Goal: Transaction & Acquisition: Purchase product/service

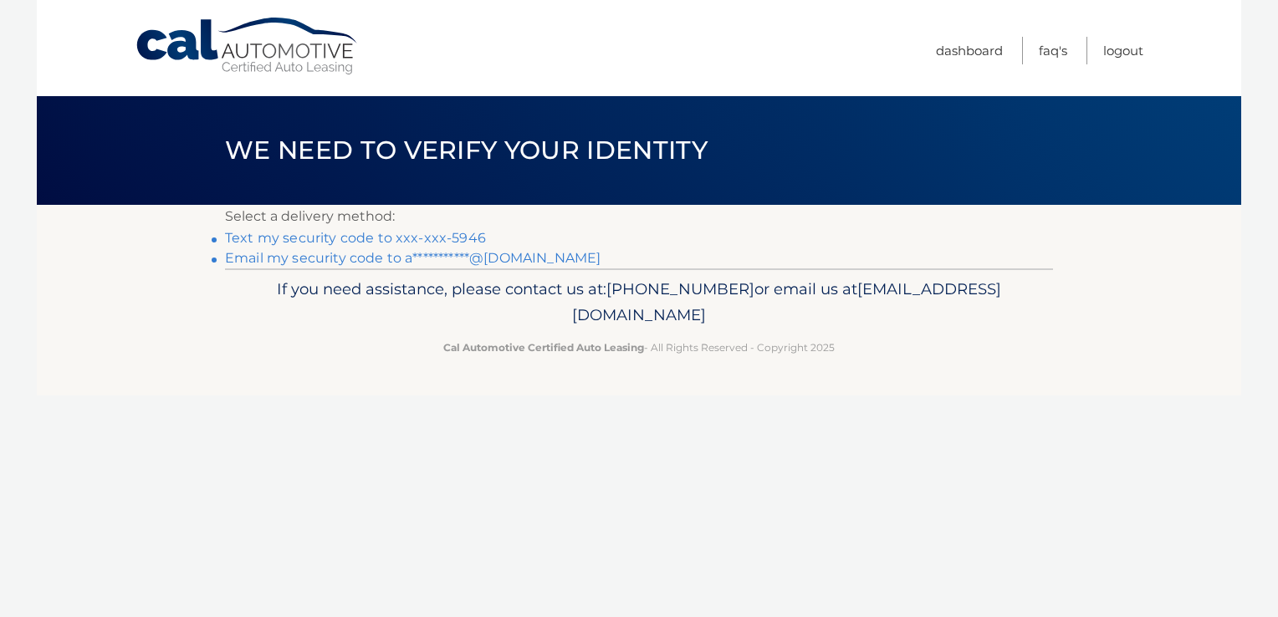
click at [405, 241] on link "Text my security code to xxx-xxx-5946" at bounding box center [355, 238] width 261 height 16
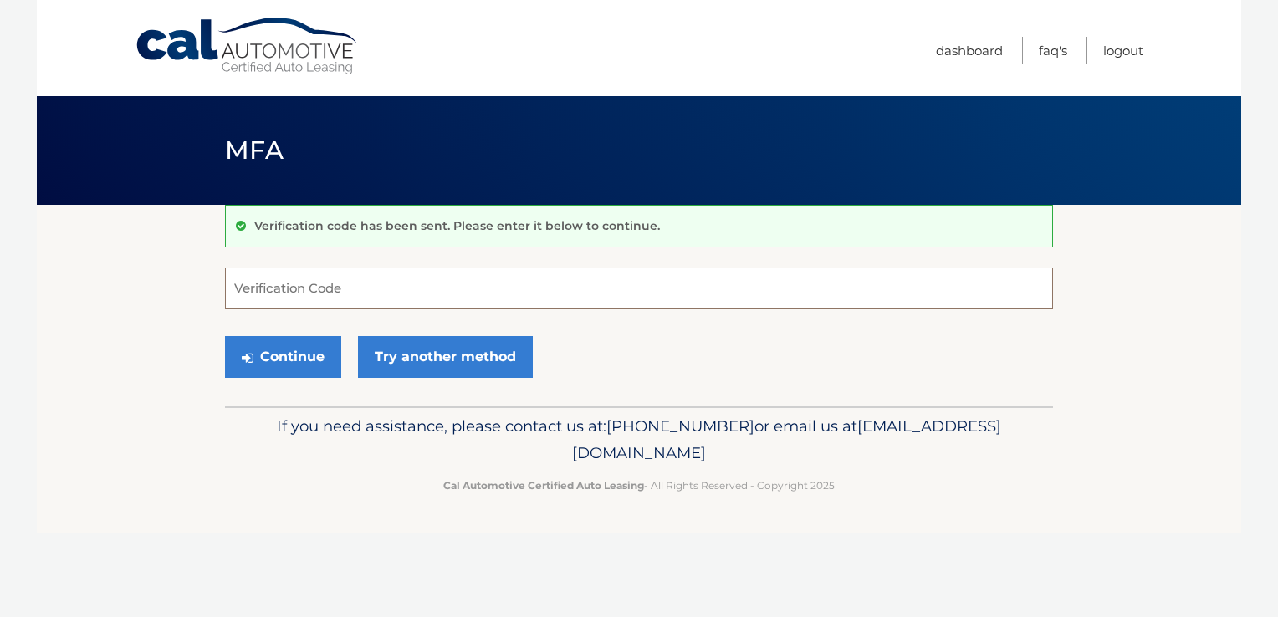
click at [280, 299] on input "Verification Code" at bounding box center [639, 289] width 828 height 42
type input "659562"
click at [274, 369] on button "Continue" at bounding box center [283, 357] width 116 height 42
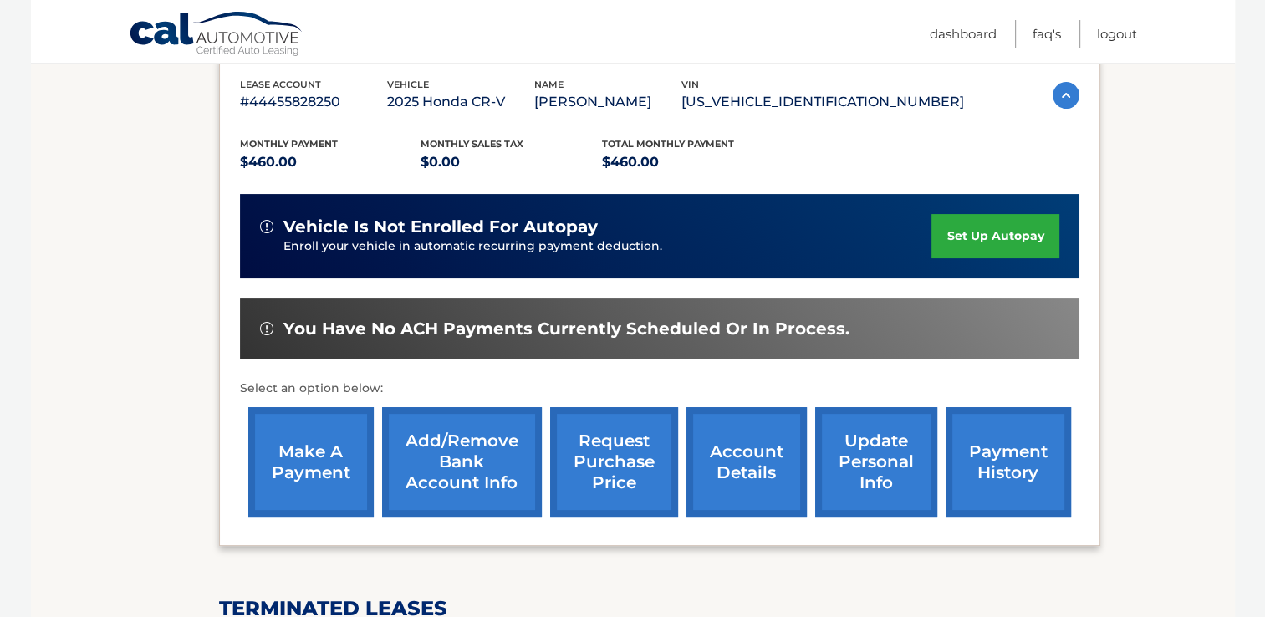
scroll to position [278, 0]
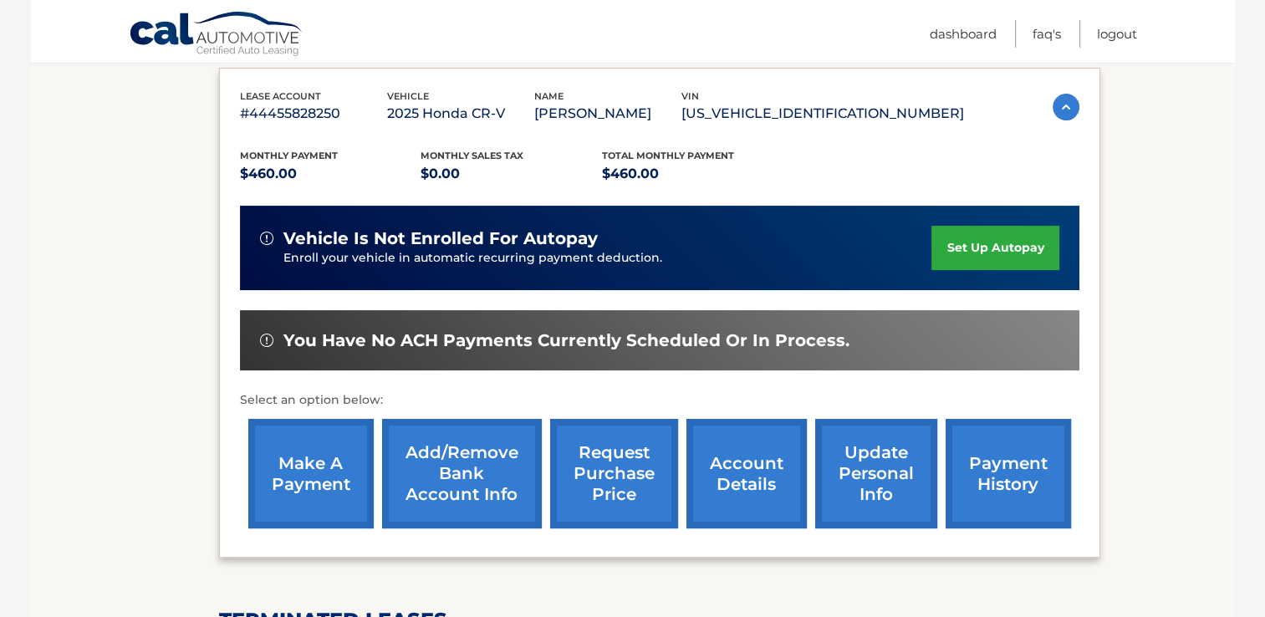
click at [272, 482] on link "make a payment" at bounding box center [310, 474] width 125 height 110
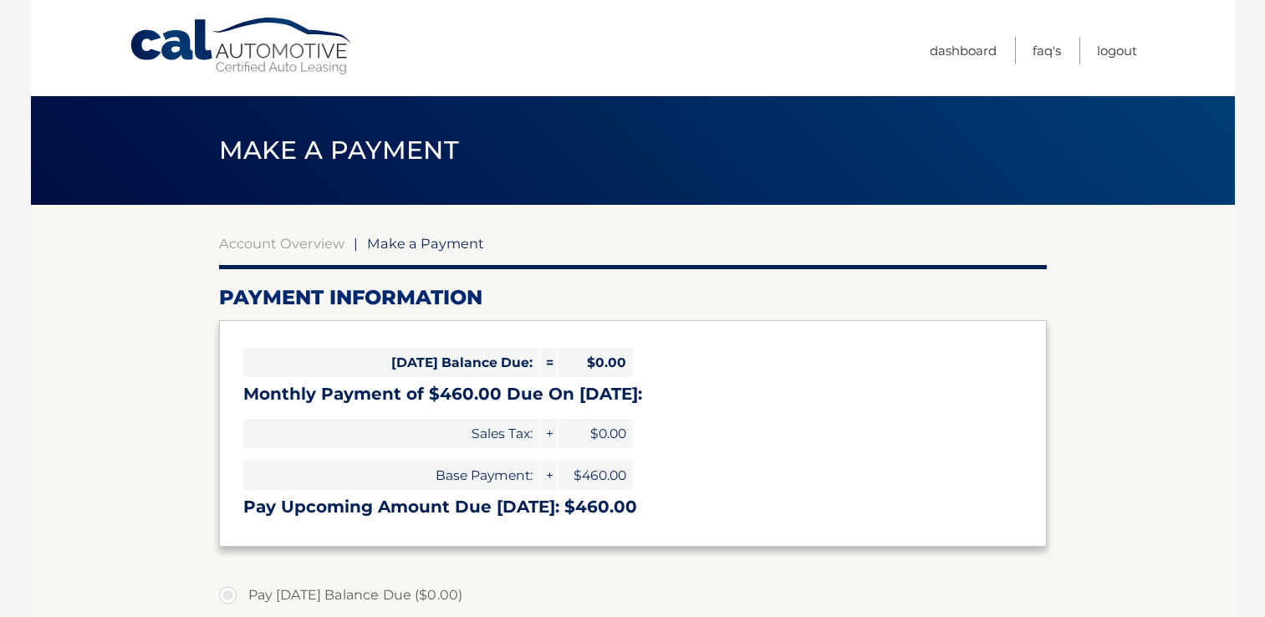
select select "NGY0ZmQ4OTMtZjEwYy00MjNlLTgzMTEtYmMwMmEwMTk4MWQ5"
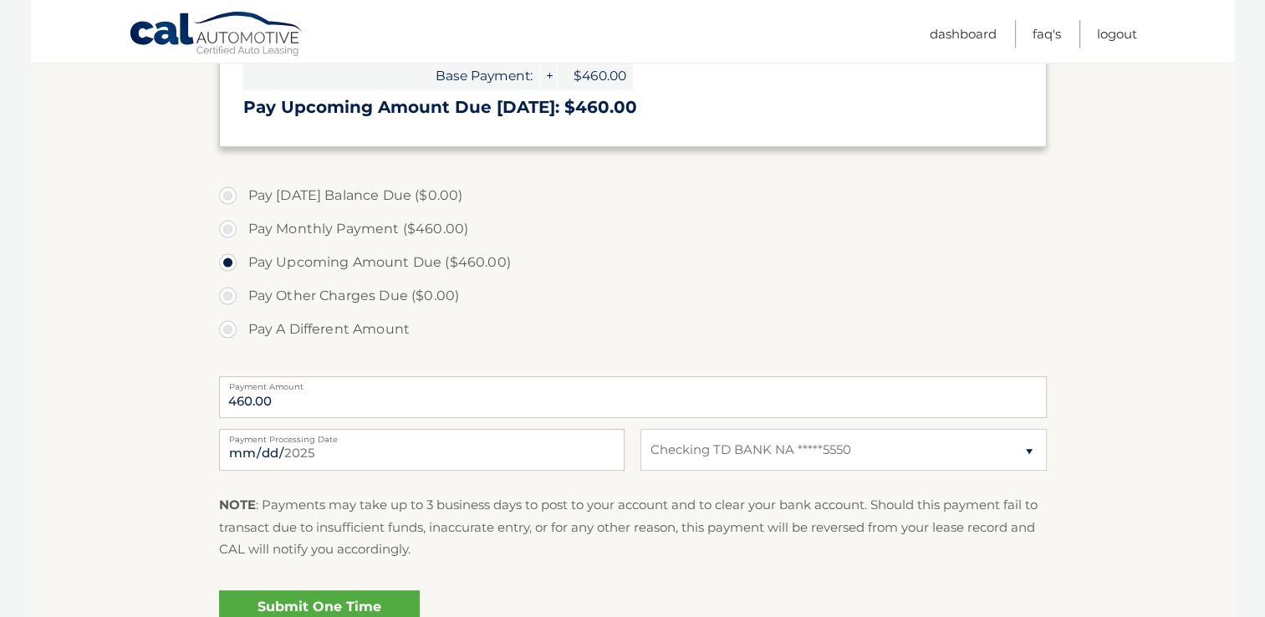
scroll to position [411, 0]
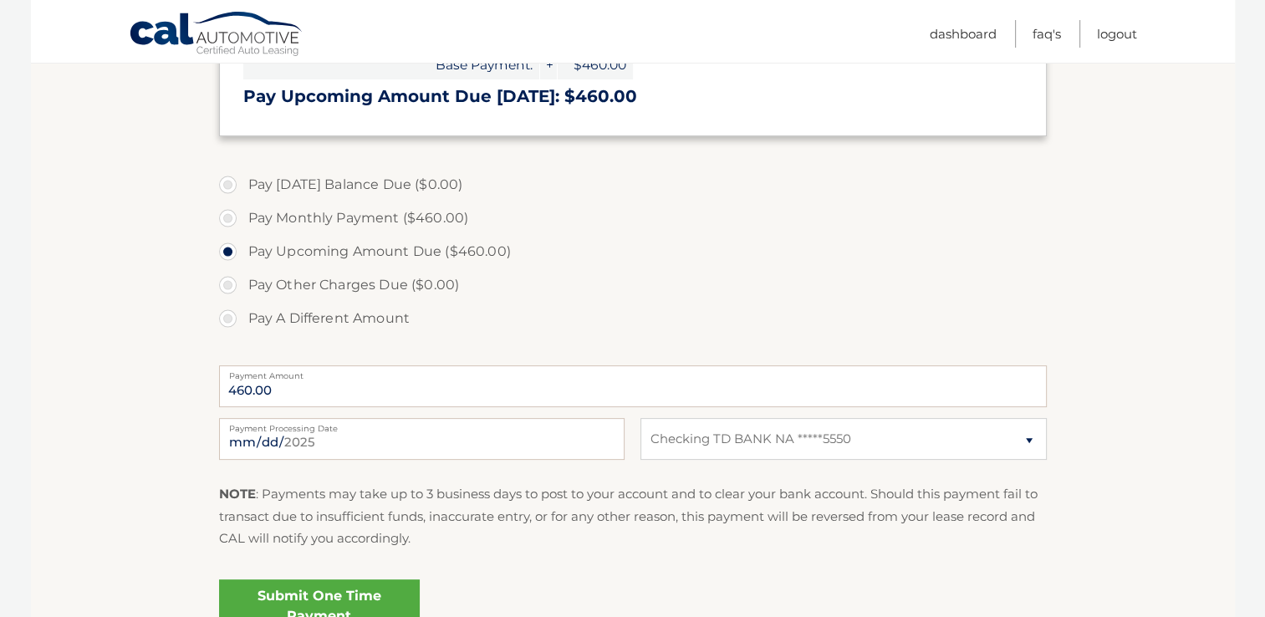
click at [361, 430] on label "Payment Processing Date" at bounding box center [422, 424] width 406 height 13
click at [361, 430] on input "[DATE]" at bounding box center [422, 439] width 406 height 42
click at [290, 445] on input "[DATE]" at bounding box center [422, 439] width 406 height 42
type input "[DATE]"
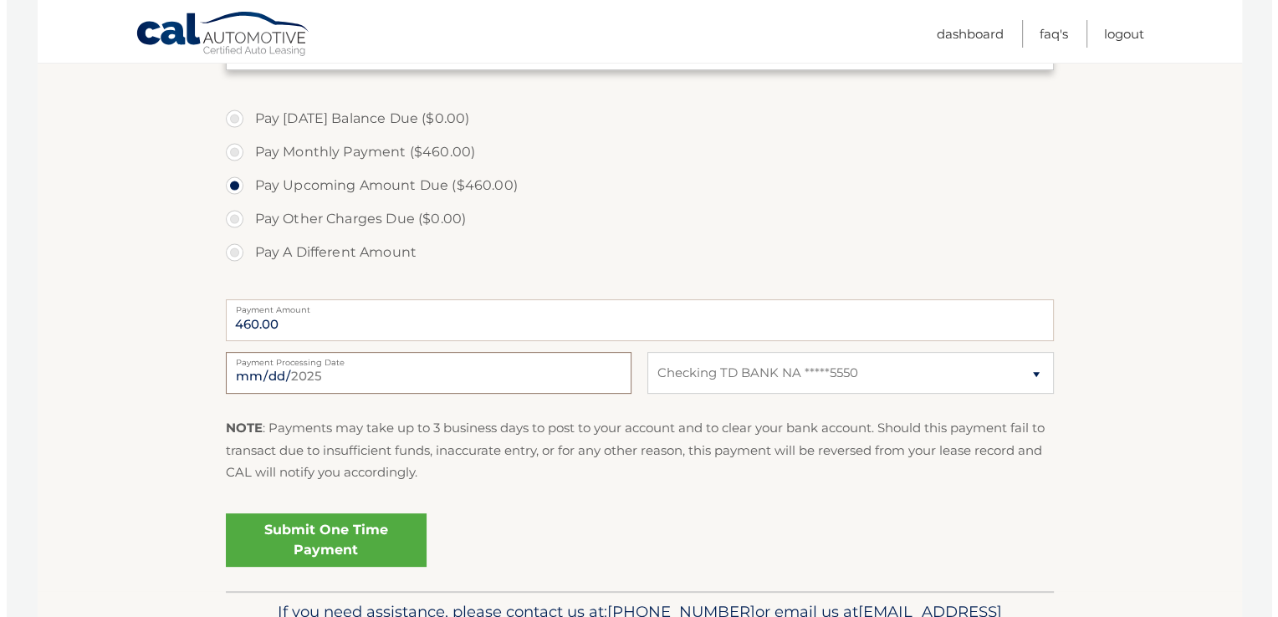
scroll to position [477, 0]
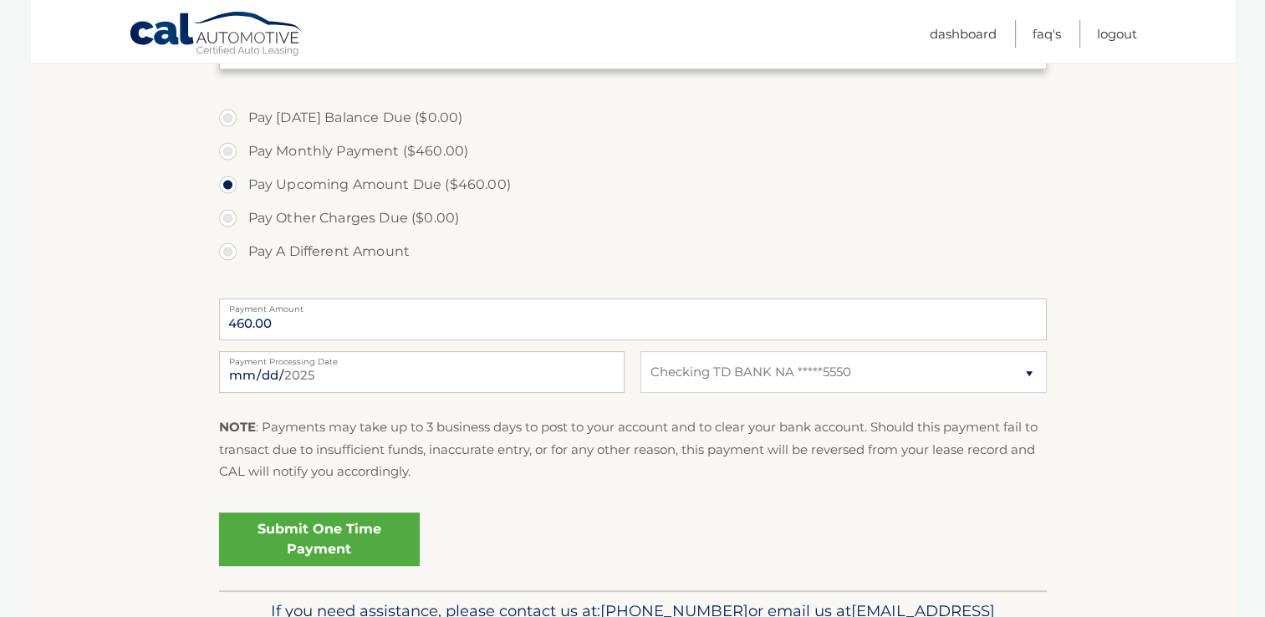
click at [300, 533] on link "Submit One Time Payment" at bounding box center [319, 540] width 201 height 54
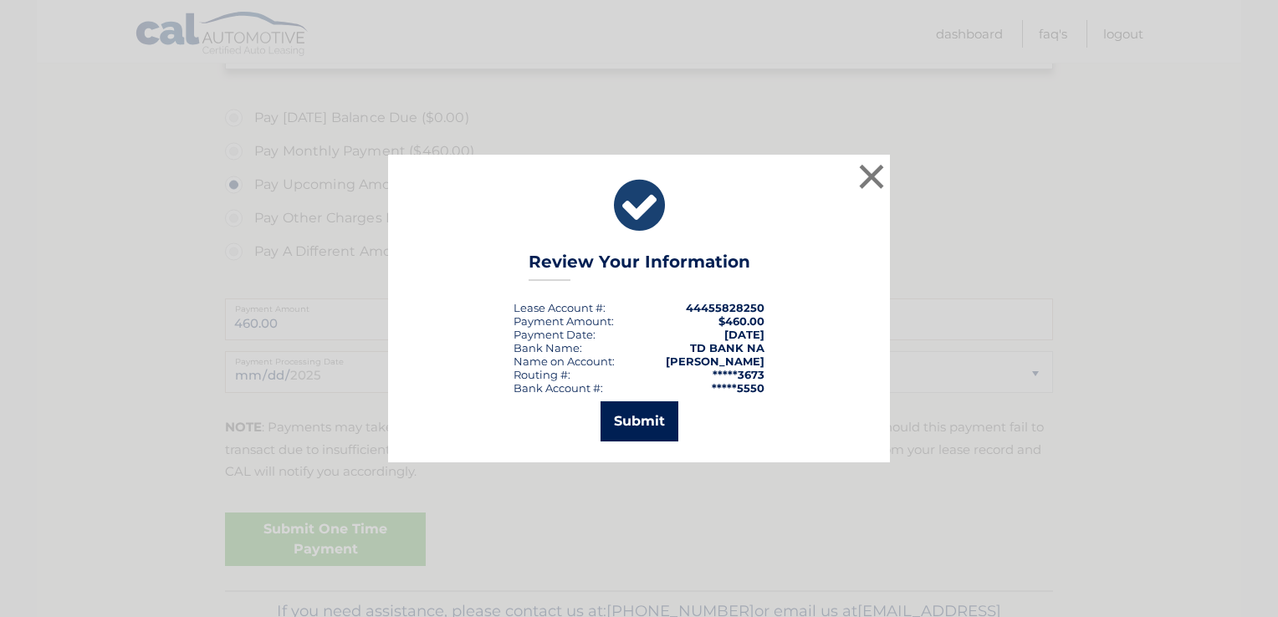
click at [632, 433] on button "Submit" at bounding box center [639, 421] width 78 height 40
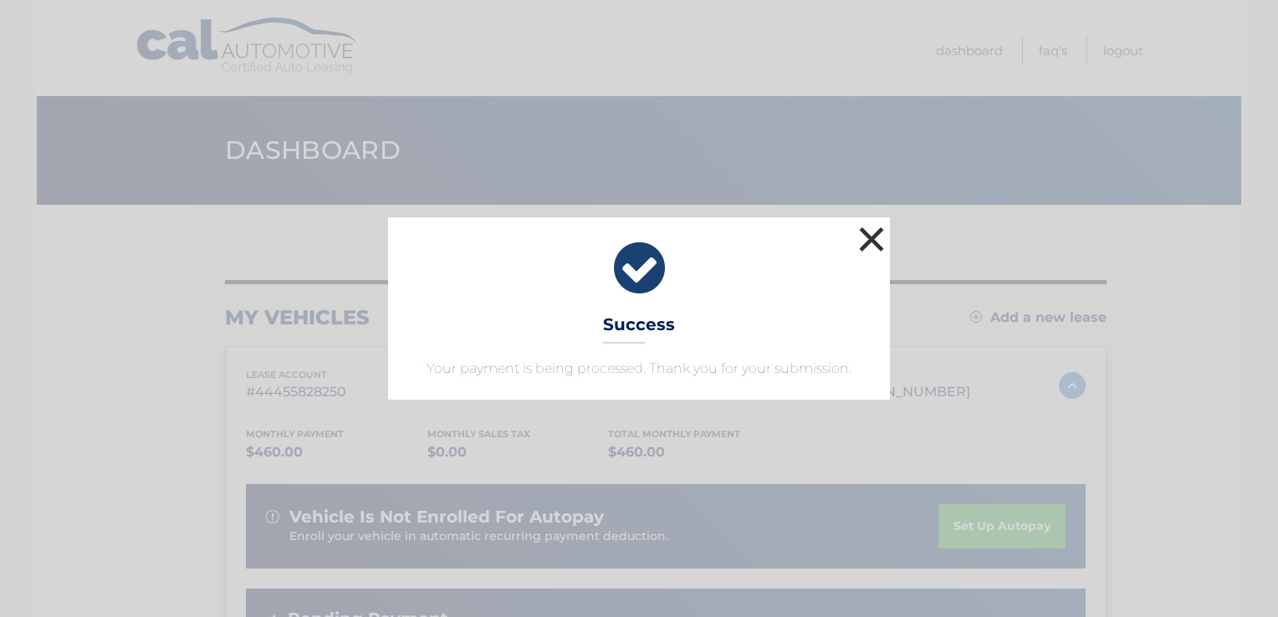
click at [866, 239] on button "×" at bounding box center [871, 238] width 33 height 33
